Goal: Browse casually

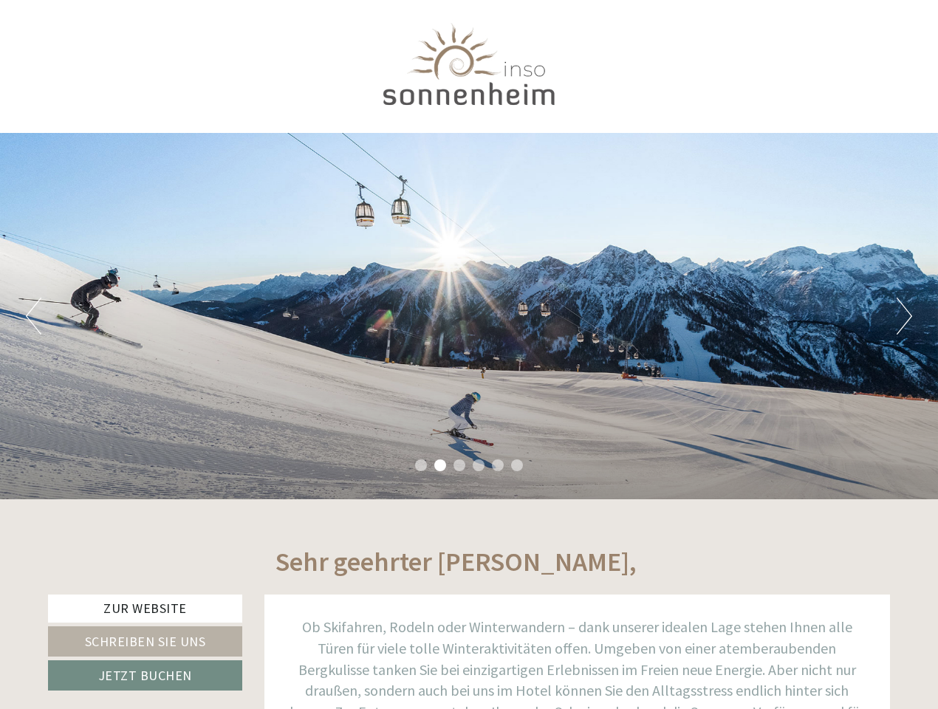
click at [469, 355] on div "Previous Next 1 2 3 4 5 6" at bounding box center [469, 316] width 938 height 367
click at [33, 316] on button "Previous" at bounding box center [34, 316] width 16 height 37
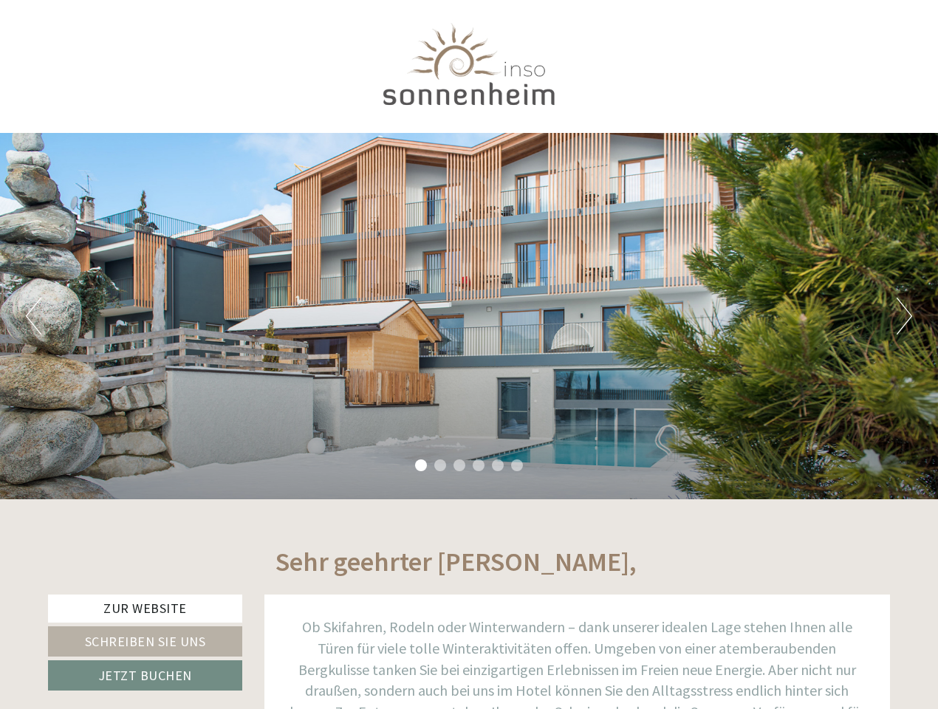
click at [469, 316] on div "Previous Next 1 2 3 4 5 6" at bounding box center [469, 316] width 938 height 367
click at [904, 316] on button "Next" at bounding box center [905, 316] width 16 height 37
click at [421, 466] on li "1" at bounding box center [421, 466] width 12 height 12
click at [440, 466] on li "2" at bounding box center [440, 466] width 12 height 12
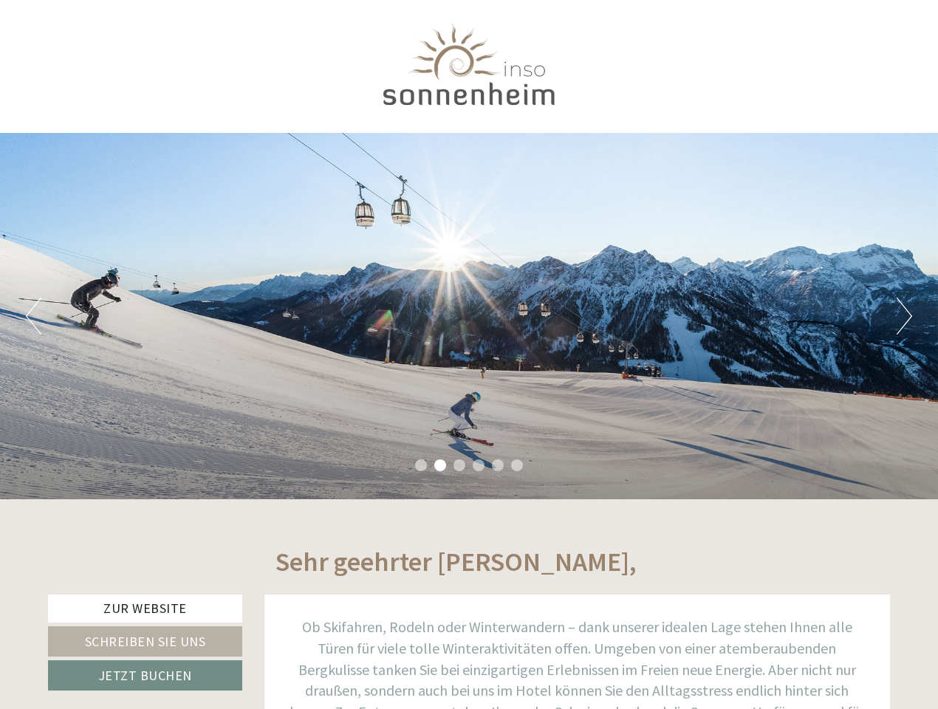
click at [460, 466] on li "3" at bounding box center [460, 466] width 12 height 12
click at [479, 466] on li "4" at bounding box center [479, 466] width 12 height 12
click at [498, 466] on li "5" at bounding box center [498, 466] width 12 height 12
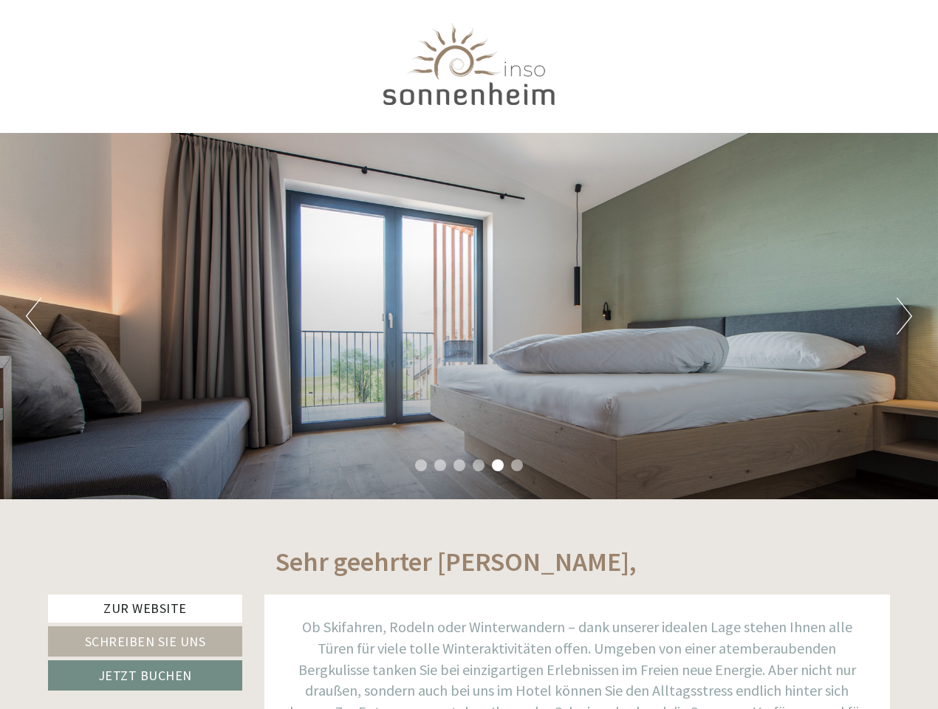
click at [517, 466] on li "6" at bounding box center [517, 466] width 12 height 12
